Goal: Task Accomplishment & Management: Manage account settings

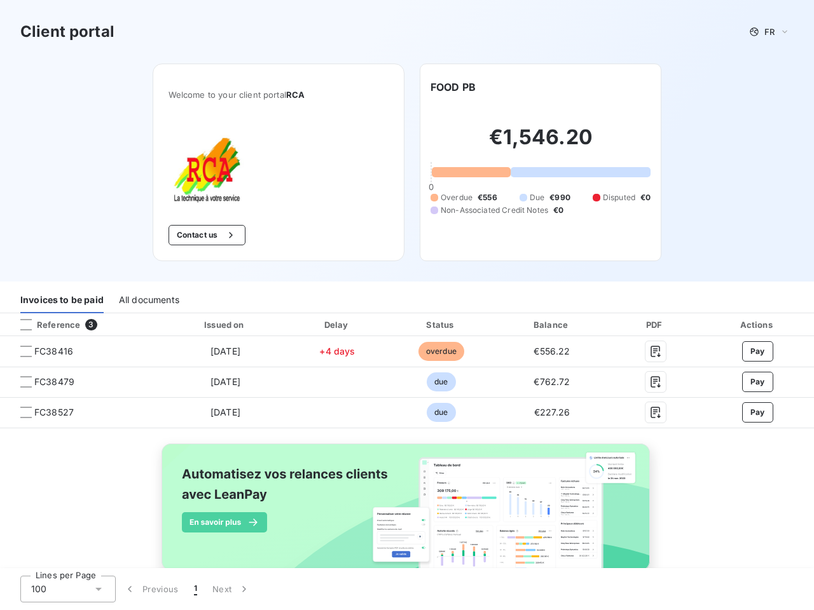
click at [407, 305] on div "Invoices to be paid All documents" at bounding box center [407, 300] width 814 height 27
click at [764, 32] on span "FR" at bounding box center [769, 32] width 10 height 10
click at [200, 235] on button "Contact us" at bounding box center [207, 235] width 77 height 20
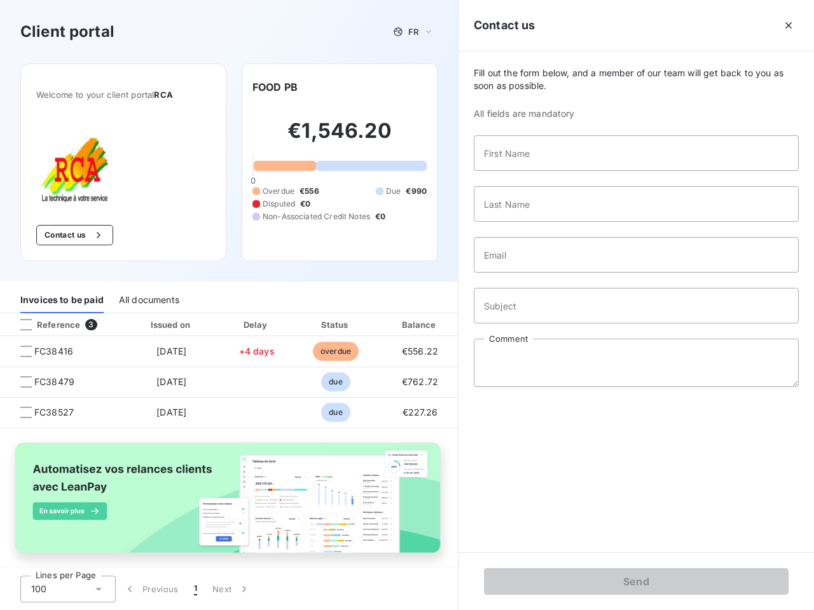
click at [62, 300] on div "Invoices to be paid" at bounding box center [61, 300] width 83 height 27
click at [148, 300] on div "All documents" at bounding box center [149, 300] width 60 height 27
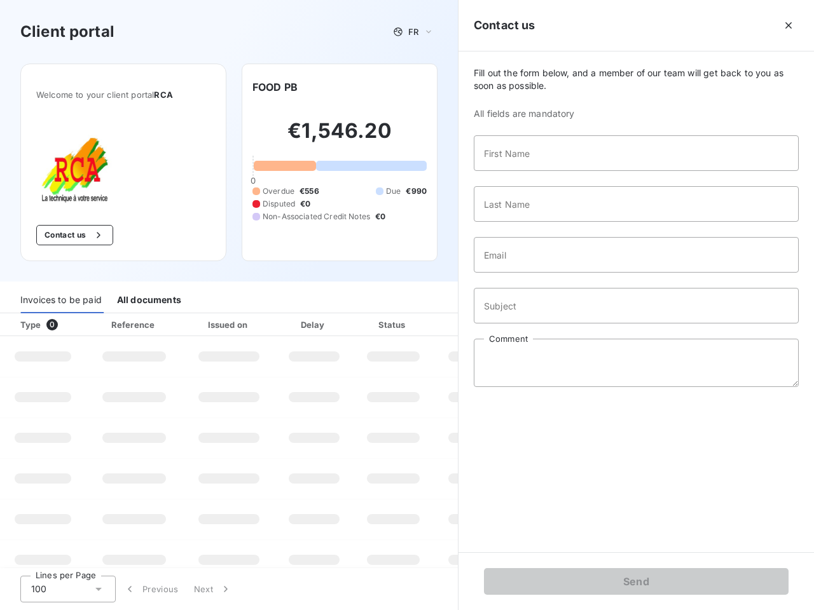
click at [81, 325] on div at bounding box center [77, 325] width 13 height 13
click at [26, 325] on div "Type 0" at bounding box center [48, 325] width 71 height 13
click at [222, 325] on div "Issued on" at bounding box center [229, 325] width 88 height 13
click at [333, 325] on div "Delay" at bounding box center [314, 325] width 72 height 13
